Goal: Information Seeking & Learning: Find specific fact

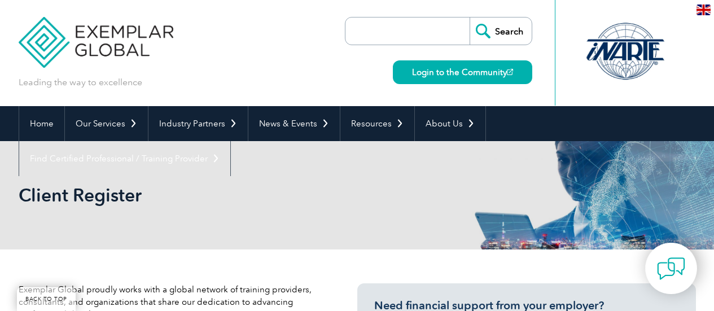
scroll to position [2483, 0]
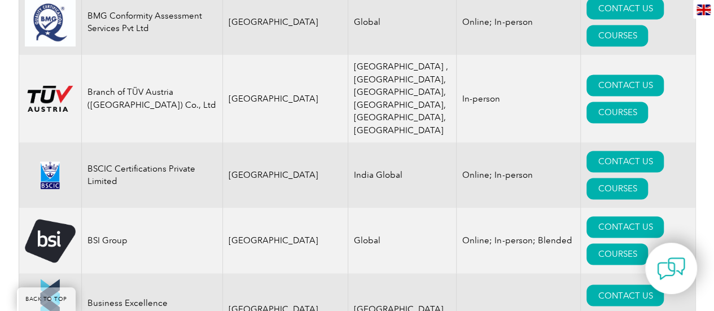
scroll to position [2957, 0]
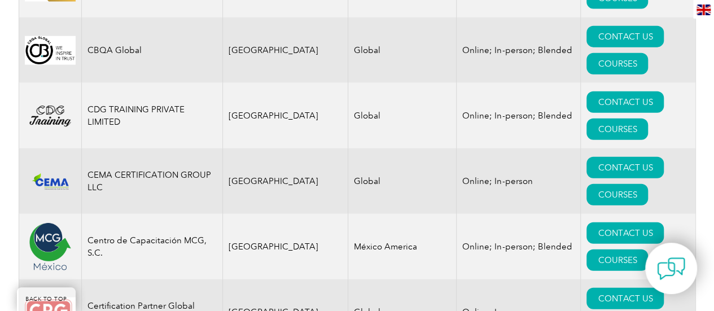
scroll to position [3476, 0]
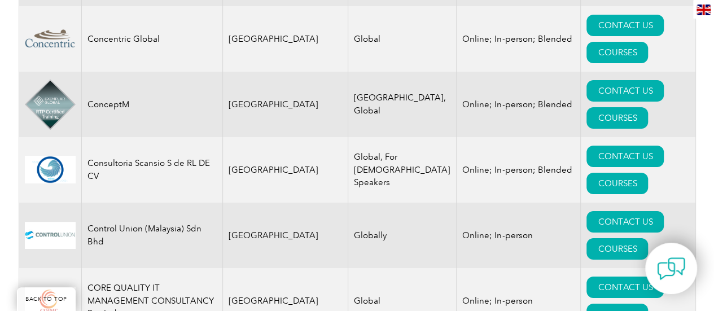
scroll to position [4221, 0]
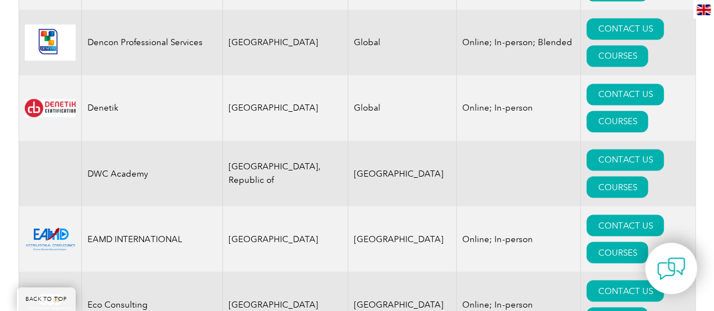
scroll to position [5191, 0]
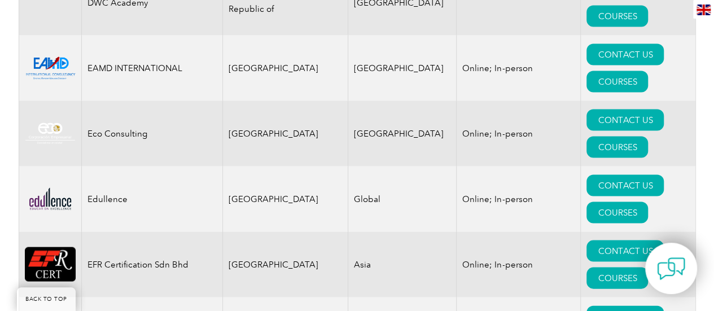
scroll to position [5349, 0]
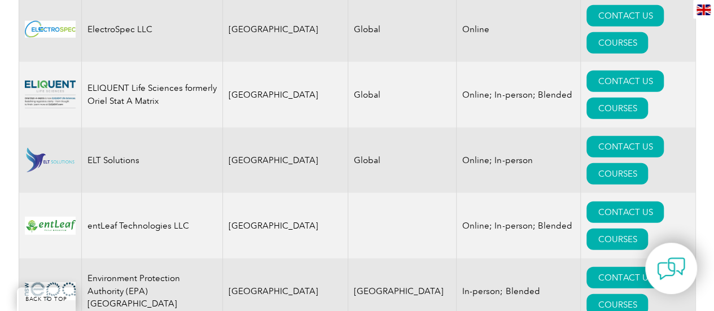
scroll to position [5733, 0]
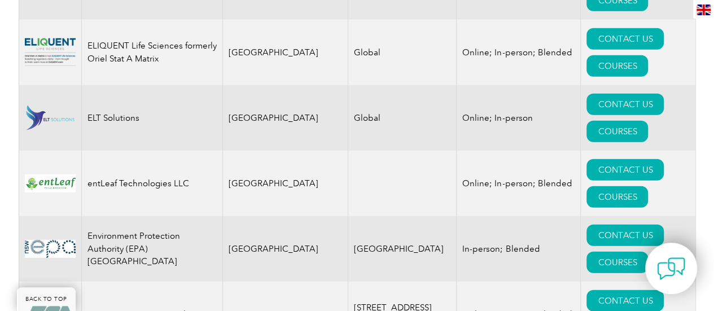
scroll to position [5823, 0]
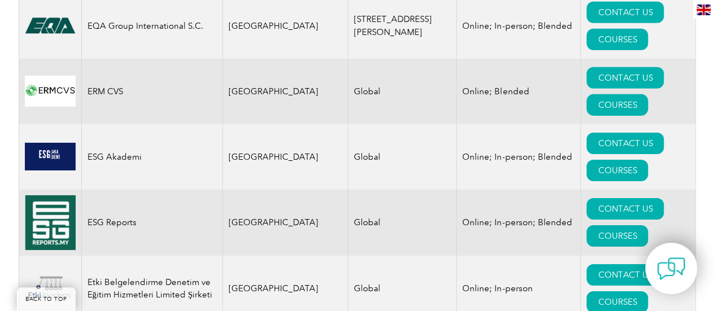
scroll to position [6095, 0]
